Goal: Task Accomplishment & Management: Complete application form

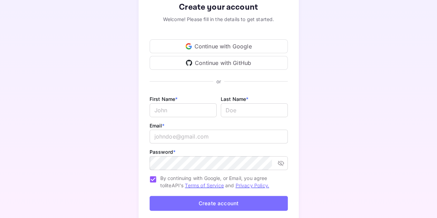
scroll to position [51, 0]
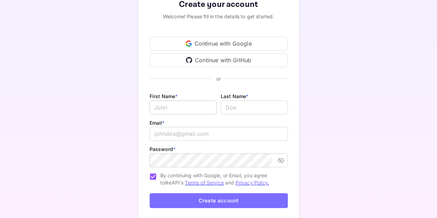
click at [167, 108] on input "Email *" at bounding box center [183, 108] width 67 height 14
type input "[PERSON_NAME]"
type input "Garratt"
click at [176, 120] on div "Email * ​" at bounding box center [219, 132] width 138 height 26
click at [192, 135] on input "email" at bounding box center [219, 134] width 138 height 14
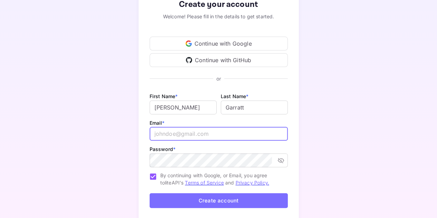
type input "r"
type input "[EMAIL_ADDRESS][DOMAIN_NAME]"
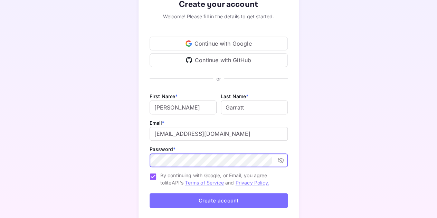
click at [231, 203] on button "Create account" at bounding box center [219, 200] width 138 height 15
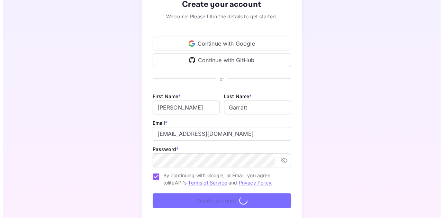
scroll to position [0, 0]
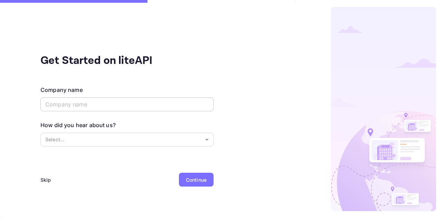
click at [100, 104] on input "text" at bounding box center [126, 104] width 173 height 14
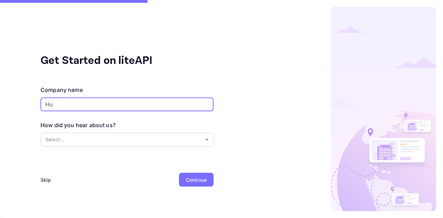
type input "H"
type input "Lets Go"
click at [106, 135] on body "Get Started on liteAPI Company name Lets Go ​ How did you hear about us? Select…" at bounding box center [221, 109] width 443 height 218
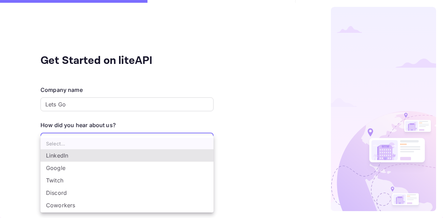
click at [59, 170] on li "Google" at bounding box center [126, 168] width 173 height 12
type input "Google"
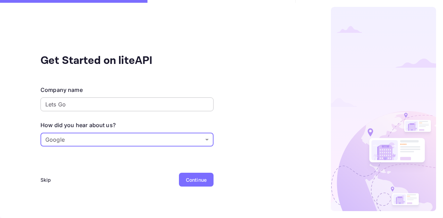
click at [113, 102] on input "Lets Go" at bounding box center [126, 104] width 173 height 14
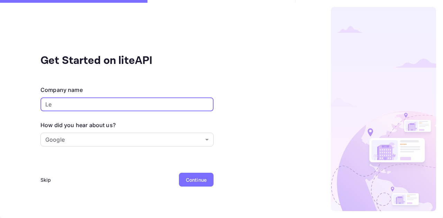
type input "L"
type input "J"
click at [94, 111] on input "Jet" at bounding box center [126, 104] width 173 height 14
type input "J"
type input "F"
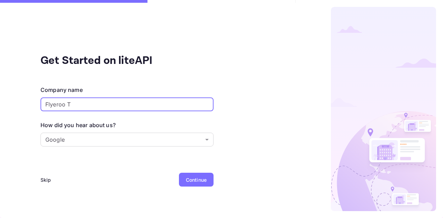
type input "Flyeroo"
click at [197, 177] on div "Continue" at bounding box center [196, 179] width 21 height 7
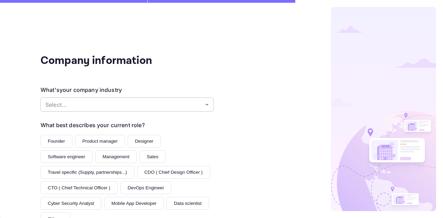
click at [160, 110] on body "Company information What's your company industry Select... ​ What best describe…" at bounding box center [221, 109] width 443 height 218
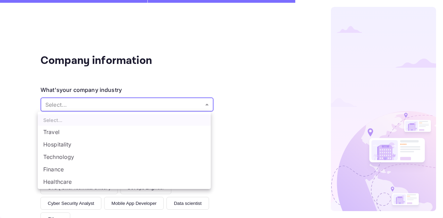
click at [57, 136] on li "Travel" at bounding box center [124, 132] width 173 height 12
type input "Travel"
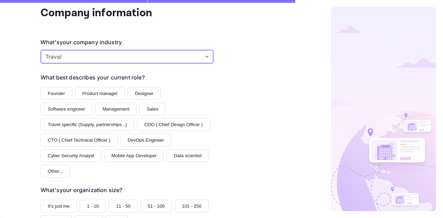
scroll to position [51, 0]
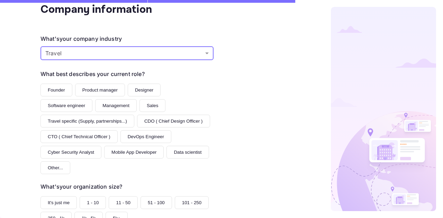
click at [52, 92] on button "Founder" at bounding box center [56, 90] width 32 height 13
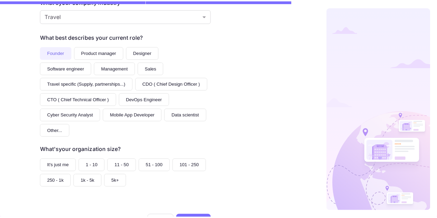
scroll to position [115, 0]
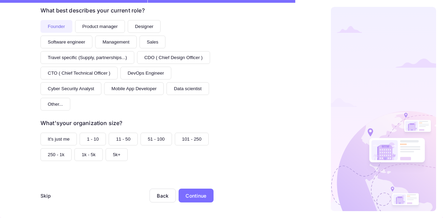
click at [87, 134] on button "1 - 10" at bounding box center [93, 139] width 26 height 13
click at [46, 136] on button "It's just me" at bounding box center [58, 139] width 36 height 13
click at [186, 200] on div "Continue" at bounding box center [195, 196] width 35 height 14
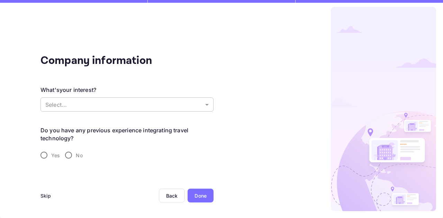
click at [199, 109] on body "Company information What's your interest? Select... ​ Do you have any previous …" at bounding box center [221, 109] width 443 height 218
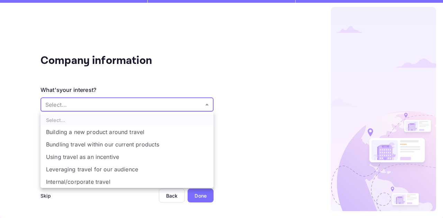
click at [64, 132] on li "Building a new product around travel" at bounding box center [126, 132] width 173 height 12
type input "Building a new product around travel"
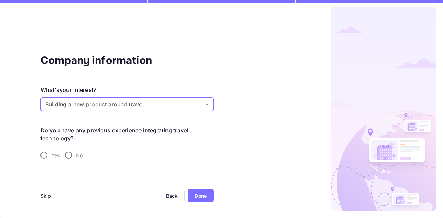
click at [64, 155] on input "No" at bounding box center [68, 155] width 15 height 15
radio input "true"
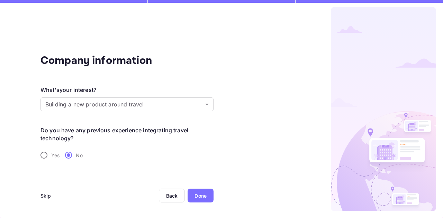
click at [205, 199] on div "Done" at bounding box center [200, 195] width 12 height 7
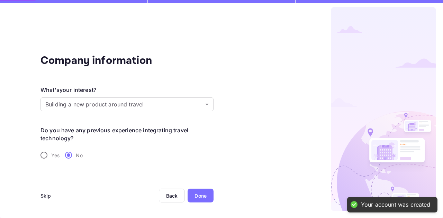
click at [203, 196] on div "Done" at bounding box center [200, 195] width 12 height 7
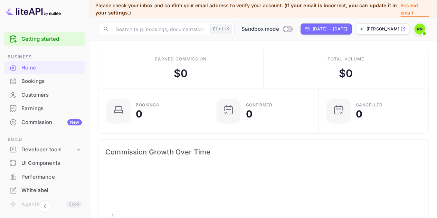
scroll to position [107, 101]
click at [40, 40] on link "Getting started" at bounding box center [51, 39] width 60 height 8
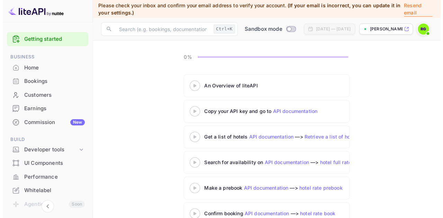
scroll to position [64, 0]
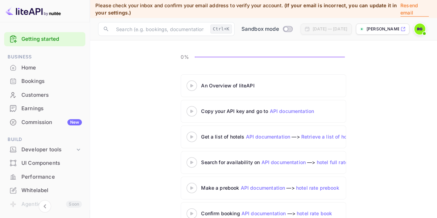
click at [192, 84] on icon at bounding box center [192, 85] width 24 height 3
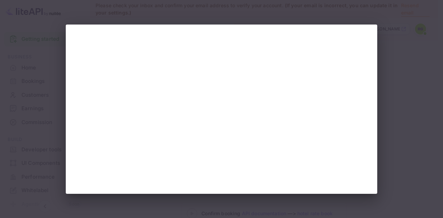
click at [413, 99] on div at bounding box center [221, 109] width 443 height 218
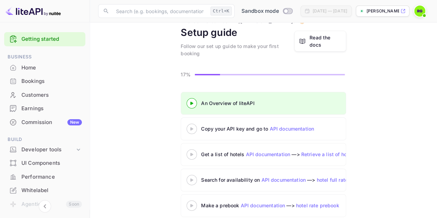
scroll to position [32, 0]
